Goal: Task Accomplishment & Management: Use online tool/utility

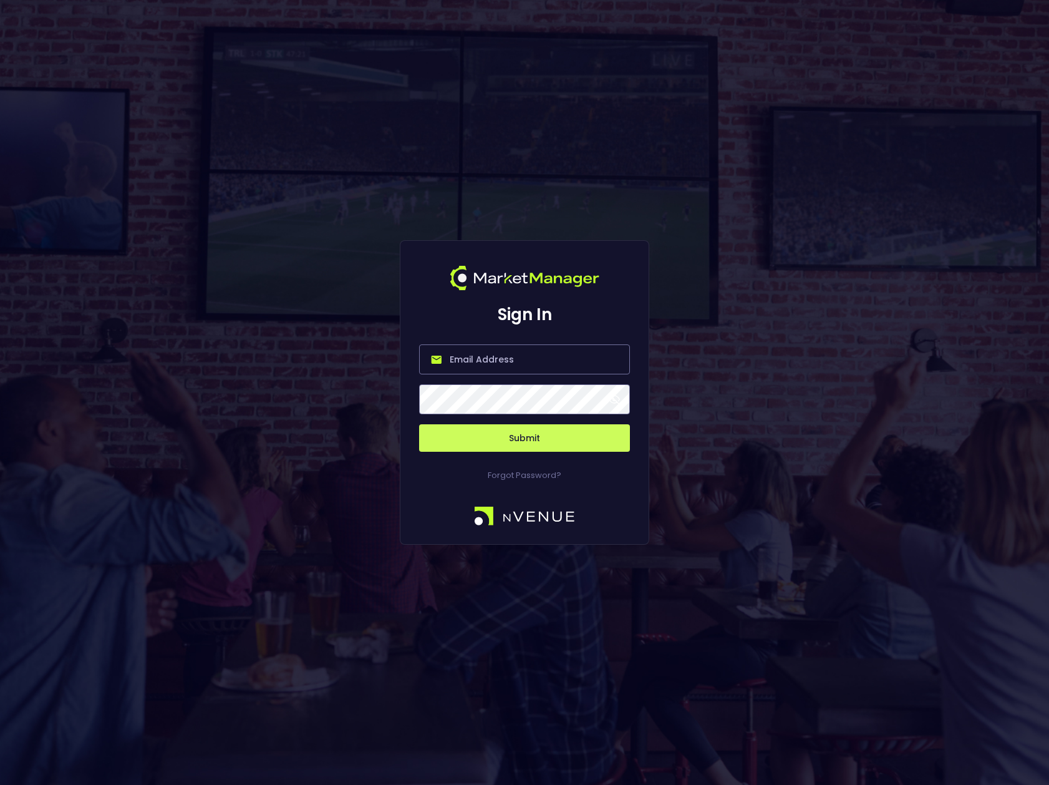
type input "[PERSON_NAME][EMAIL_ADDRESS][DOMAIN_NAME]"
click at [616, 362] on input "[PERSON_NAME][EMAIL_ADDRESS][DOMAIN_NAME]" at bounding box center [524, 359] width 211 height 30
click at [615, 399] on span at bounding box center [614, 399] width 11 height 11
click at [533, 438] on button "Submit" at bounding box center [524, 437] width 211 height 27
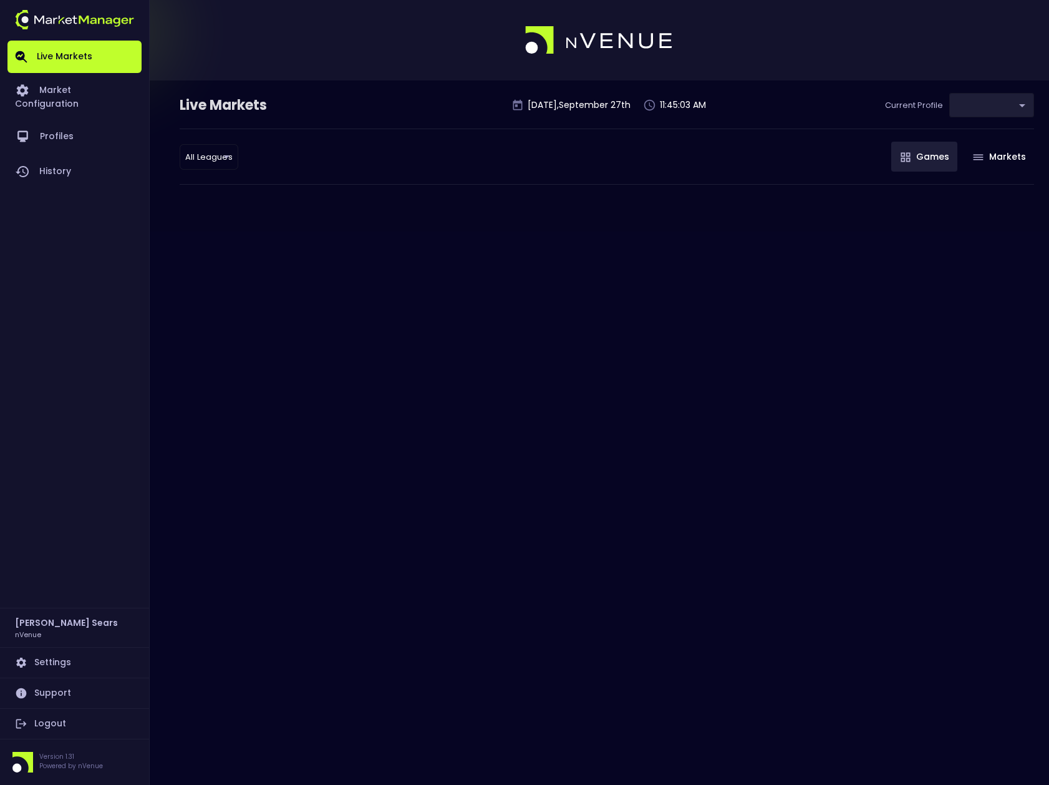
type input "d66ee90f-df8e-430e-a05c-aaf70ad95ad9"
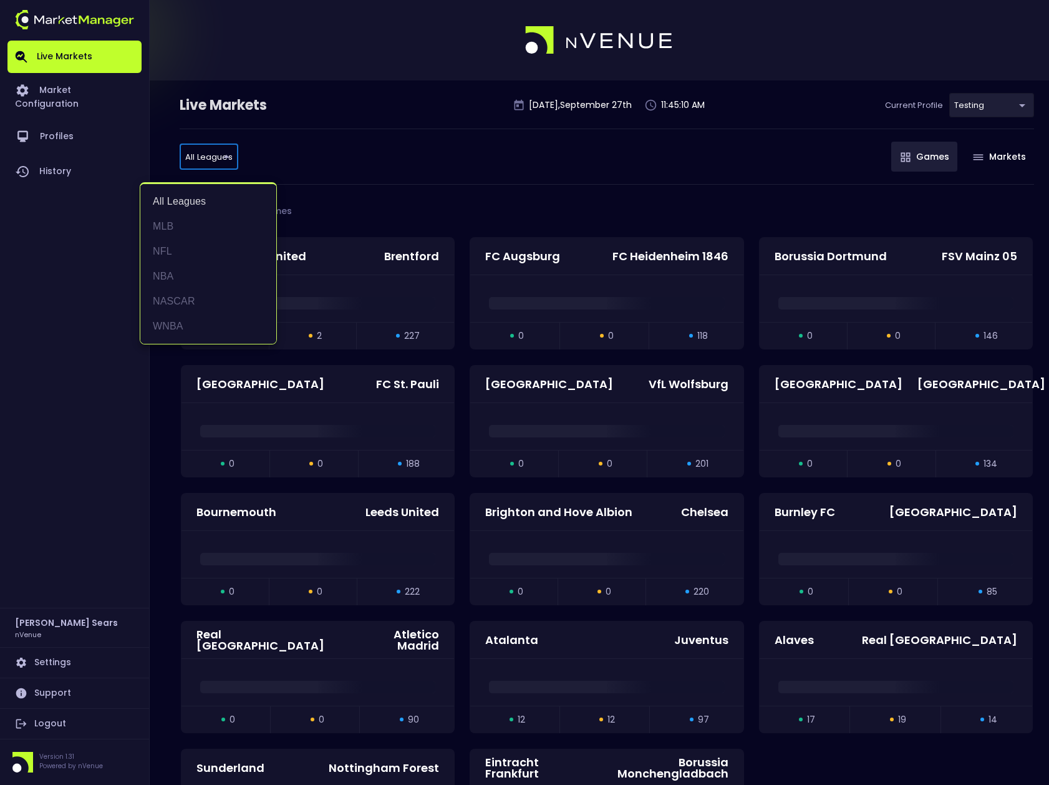
click at [165, 223] on li "MLB" at bounding box center [208, 226] width 136 height 25
type input "MLB"
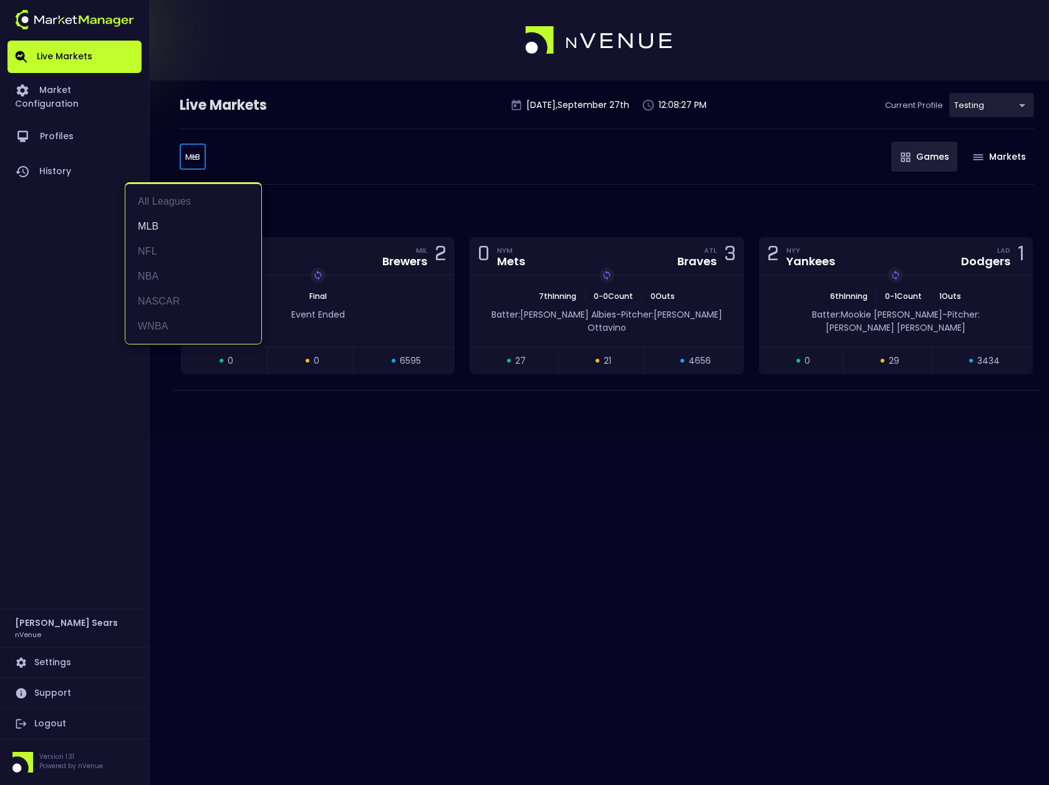
click at [199, 155] on body "Live Markets Market Configuration Profiles History [PERSON_NAME] nVenue Setting…" at bounding box center [524, 392] width 1049 height 785
click at [147, 226] on li "MLB" at bounding box center [193, 226] width 136 height 25
